Goal: Information Seeking & Learning: Learn about a topic

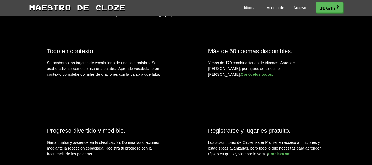
scroll to position [226, 0]
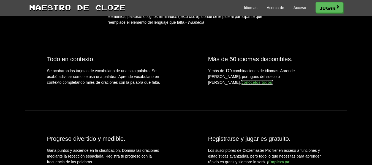
click at [273, 84] on font "Conócelos todos." at bounding box center [257, 82] width 32 height 4
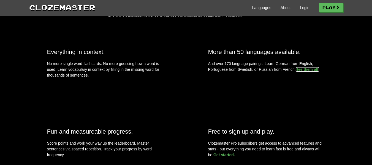
click at [306, 72] on link "See them all." at bounding box center [308, 69] width 24 height 4
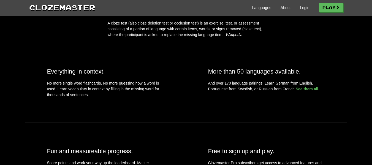
scroll to position [204, 0]
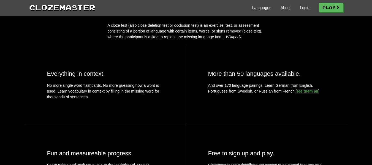
click at [314, 93] on link "See them all." at bounding box center [308, 91] width 24 height 4
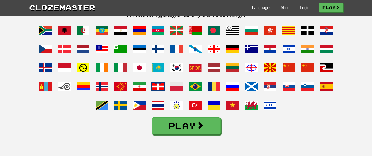
scroll to position [445, 0]
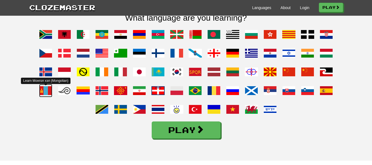
click at [44, 97] on span at bounding box center [45, 90] width 13 height 13
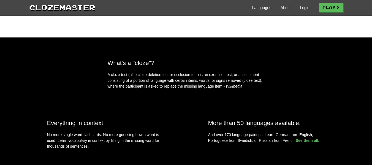
scroll to position [0, 0]
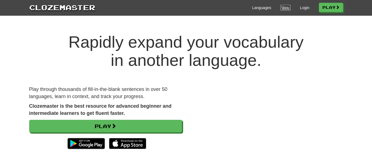
click at [283, 8] on link "About" at bounding box center [286, 8] width 10 height 6
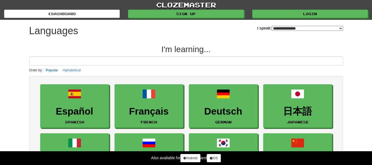
select select "*******"
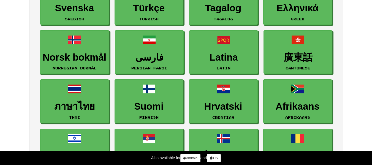
scroll to position [228, 0]
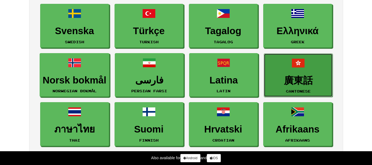
click at [314, 70] on link "廣東話 Cantonese" at bounding box center [298, 75] width 69 height 44
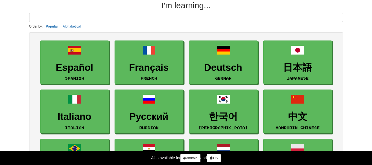
scroll to position [42, 0]
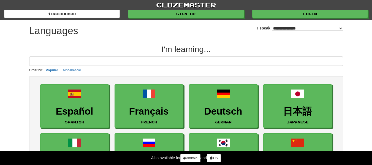
select select "*******"
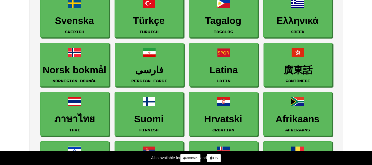
scroll to position [236, 0]
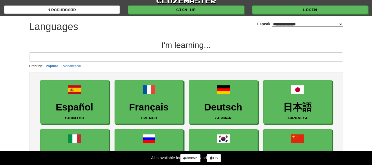
scroll to position [0, 0]
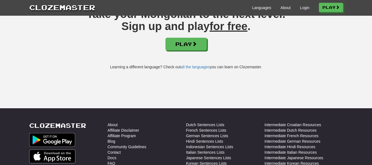
scroll to position [181, 0]
